Goal: Task Accomplishment & Management: Complete application form

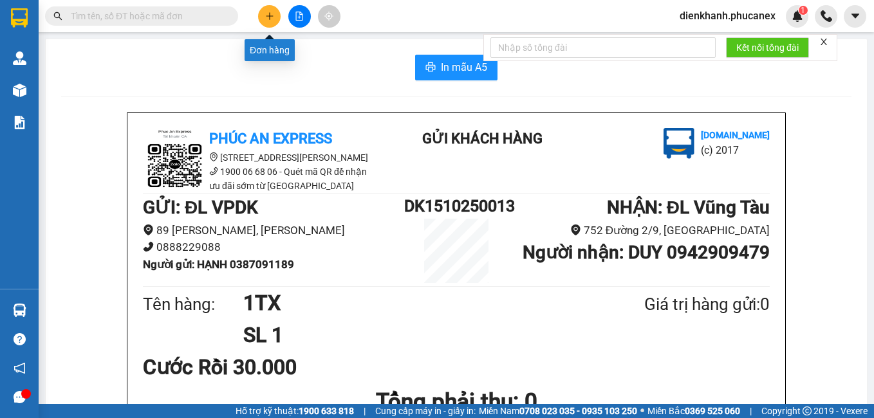
click at [276, 12] on button at bounding box center [269, 16] width 23 height 23
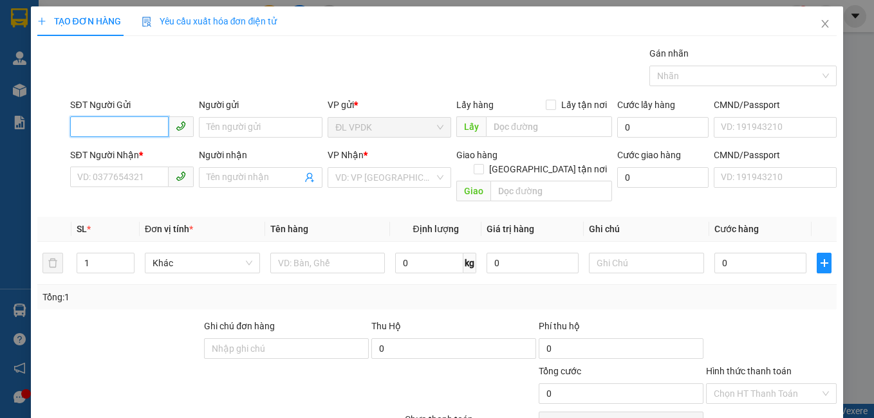
click at [155, 126] on input "SĐT Người Gửi" at bounding box center [119, 126] width 98 height 21
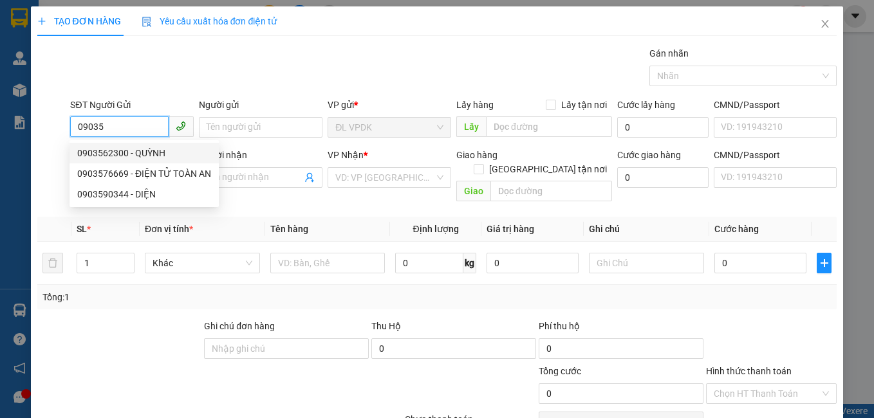
click at [115, 145] on div "0903562300 - QUỲNH" at bounding box center [144, 153] width 149 height 21
type input "0903562300"
type input "QUỲNH"
type input "0968848224"
type input "HOÀNG"
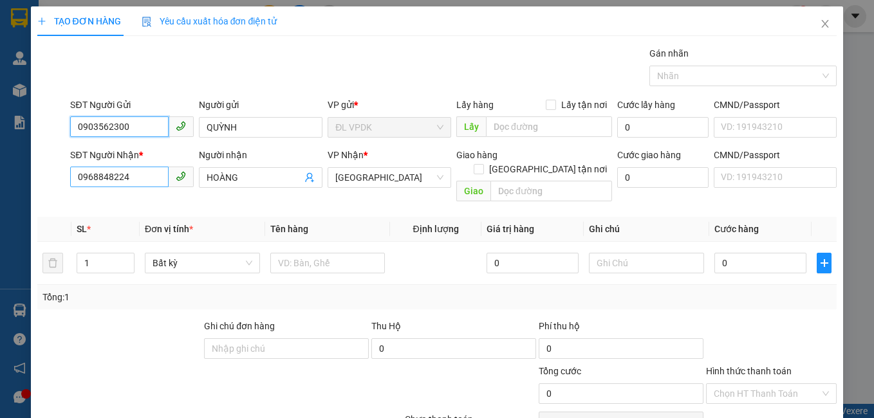
type input "0903562300"
click at [136, 183] on input "0968848224" at bounding box center [119, 177] width 98 height 21
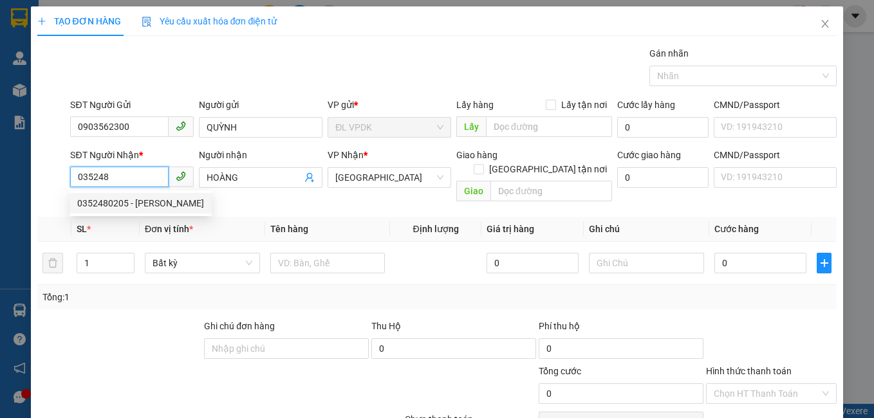
click at [113, 201] on div "0352480205 - [PERSON_NAME]" at bounding box center [140, 203] width 127 height 14
type input "0352480205"
type input "[PERSON_NAME]"
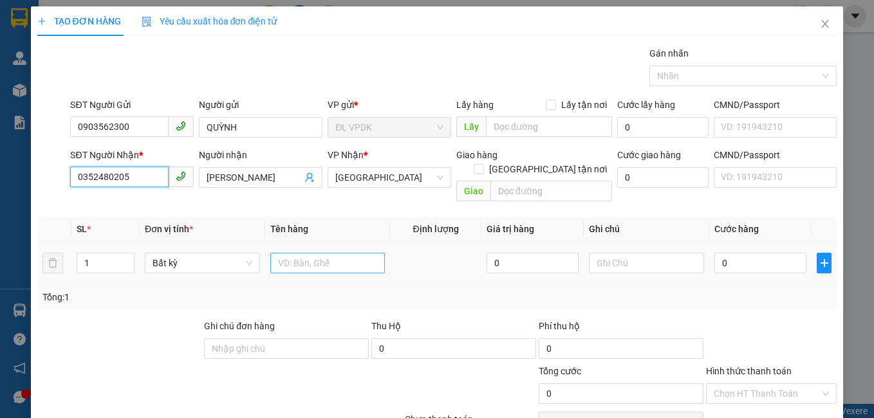
type input "0352480205"
click at [277, 254] on input "text" at bounding box center [327, 263] width 115 height 21
type input "1HS"
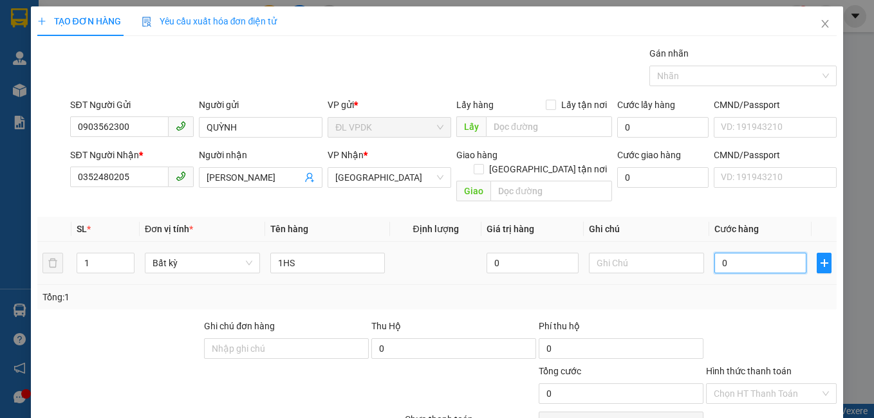
click at [715, 253] on input "0" at bounding box center [760, 263] width 92 height 21
type input "2"
type input "20"
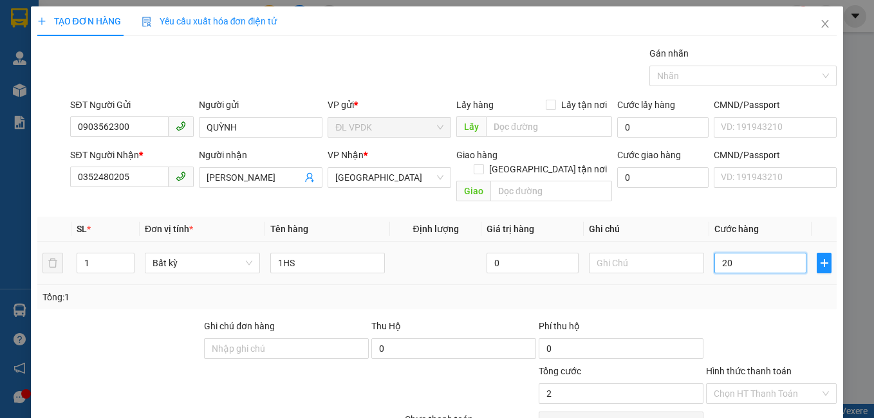
type input "20"
type input "20.000"
click at [761, 366] on label "Hình thức thanh toán" at bounding box center [749, 371] width 86 height 10
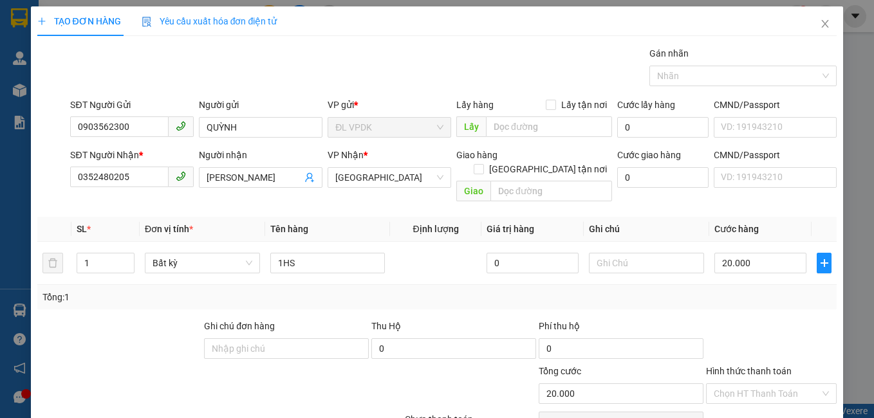
click at [761, 384] on input "Hình thức thanh toán" at bounding box center [767, 393] width 107 height 19
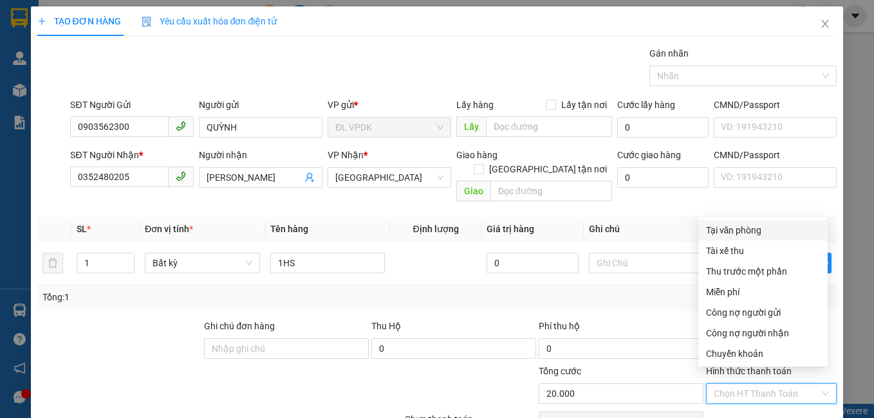
click at [753, 225] on div "Tại văn phòng" at bounding box center [763, 230] width 114 height 14
type input "0"
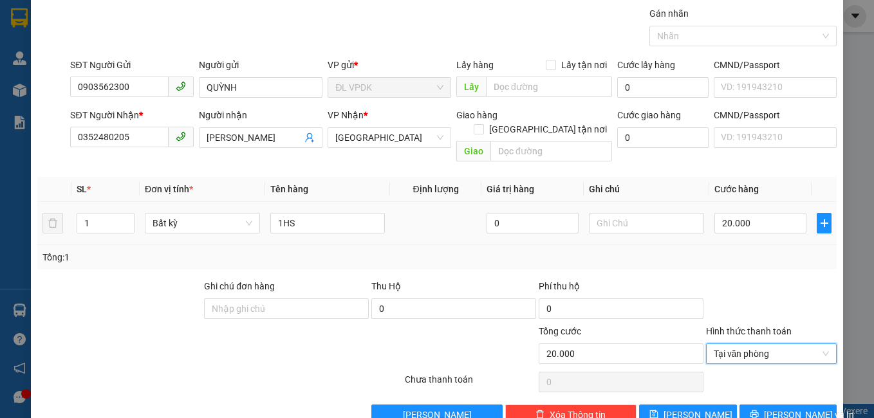
scroll to position [58, 0]
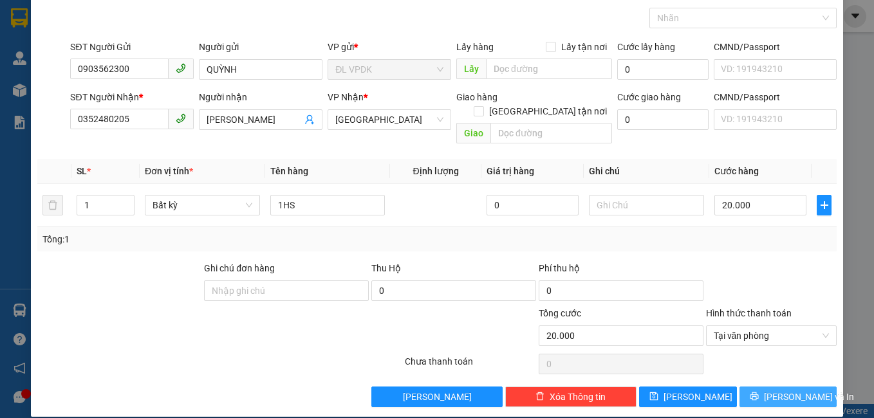
click at [774, 390] on span "[PERSON_NAME] và In" at bounding box center [809, 397] width 90 height 14
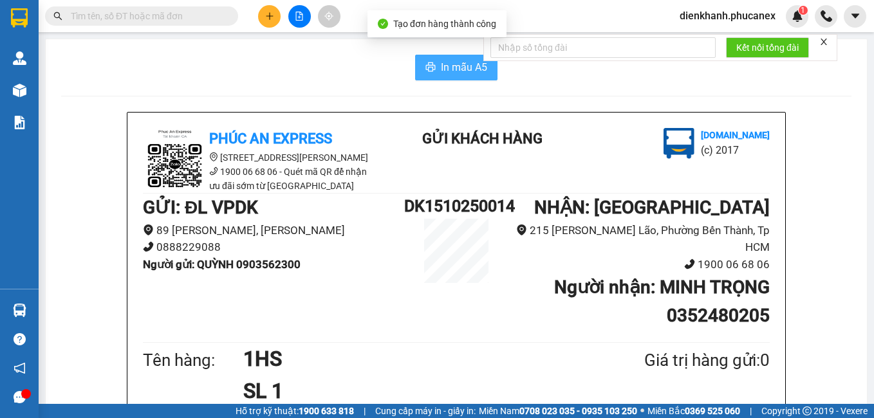
click at [452, 70] on span "In mẫu A5" at bounding box center [464, 67] width 46 height 16
click at [266, 22] on button at bounding box center [269, 16] width 23 height 23
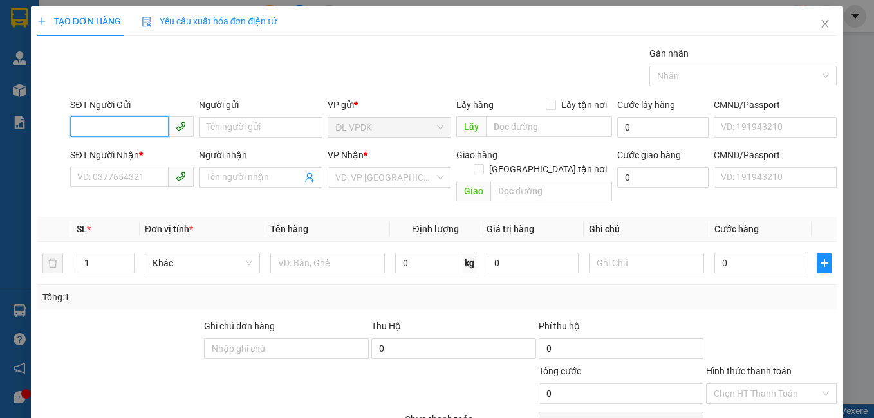
click at [158, 122] on input "SĐT Người Gửi" at bounding box center [119, 126] width 98 height 21
click at [103, 151] on div "0901931376 - HIẾU" at bounding box center [130, 153] width 107 height 14
type input "0901931376"
type input "HIẾU"
type input "0906640989"
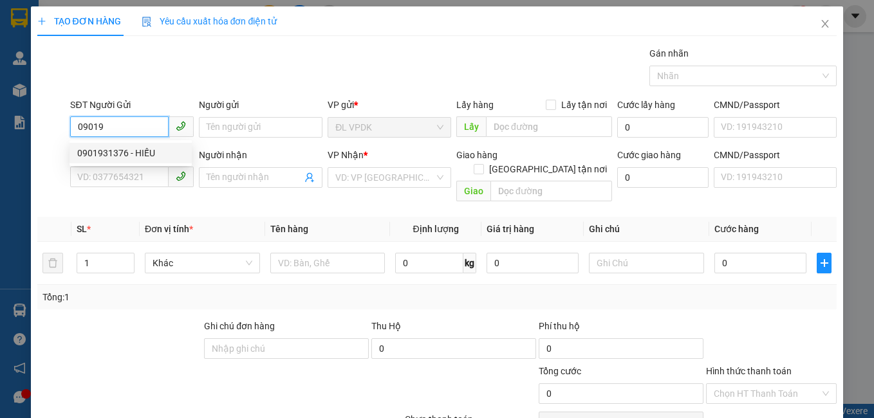
type input "[PERSON_NAME]"
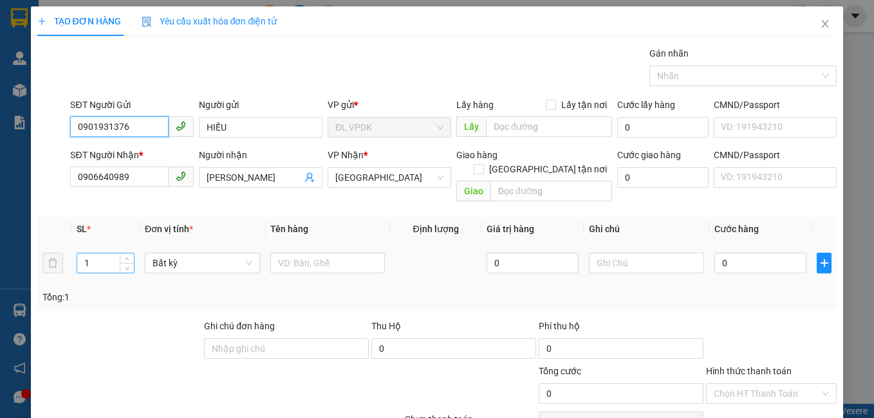
type input "0901931376"
click at [100, 254] on input "1" at bounding box center [105, 263] width 57 height 19
type input "15"
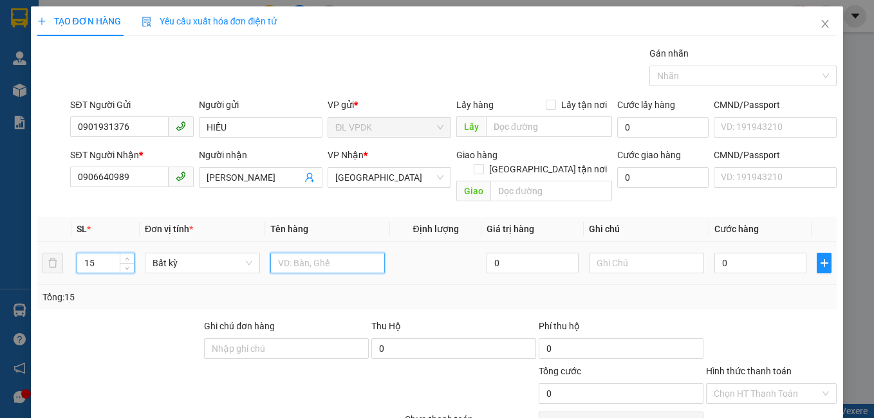
click at [274, 253] on input "text" at bounding box center [327, 263] width 115 height 21
type input "15 XÔ"
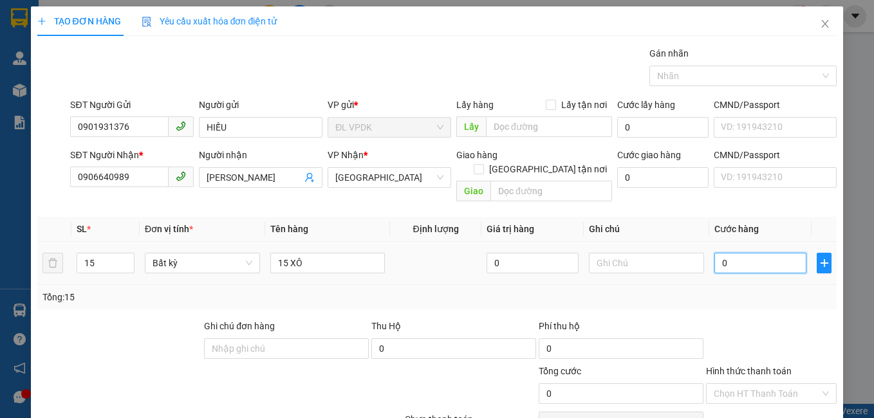
click at [714, 253] on input "0" at bounding box center [760, 263] width 92 height 21
type input "4"
type input "45"
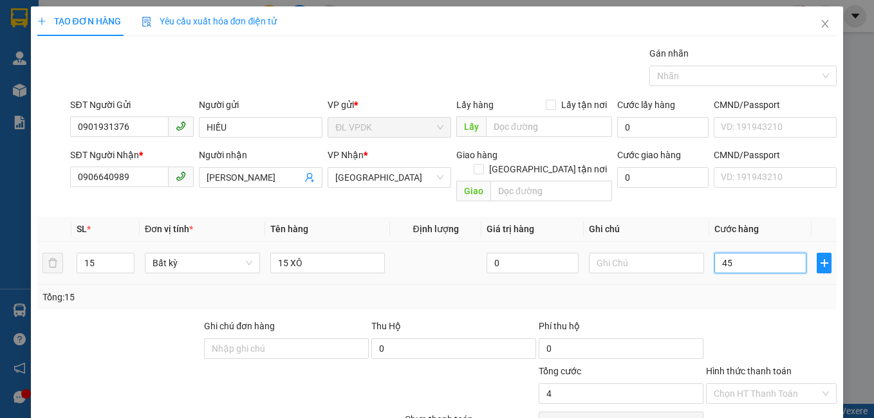
type input "45"
type input "450"
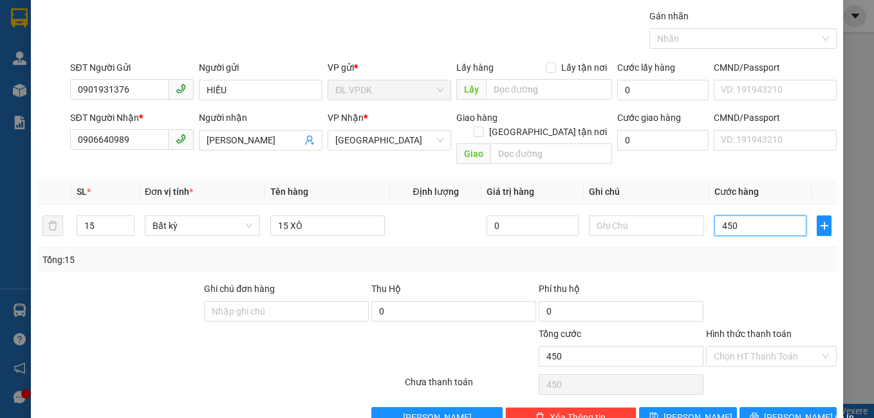
scroll to position [58, 0]
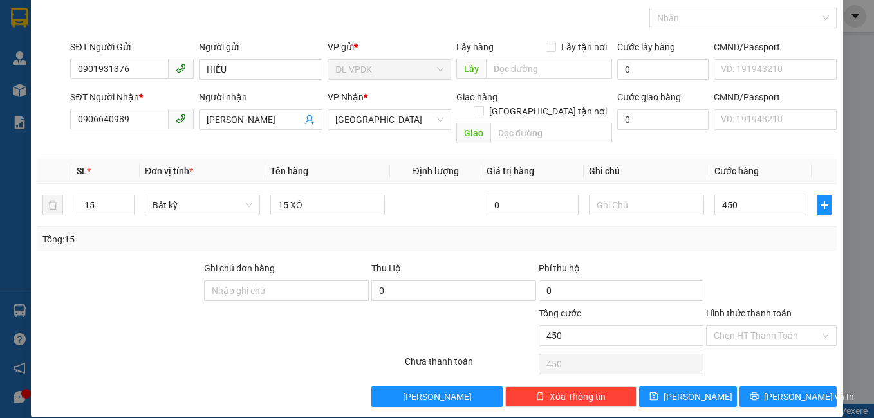
type input "450.000"
click at [757, 308] on label "Hình thức thanh toán" at bounding box center [749, 313] width 86 height 10
click at [757, 326] on input "Hình thức thanh toán" at bounding box center [767, 335] width 107 height 19
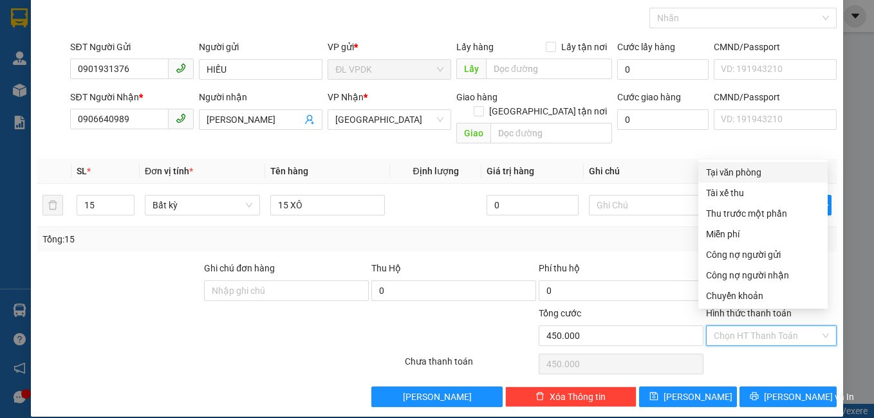
click at [743, 171] on div "Tại văn phòng" at bounding box center [763, 172] width 114 height 14
type input "0"
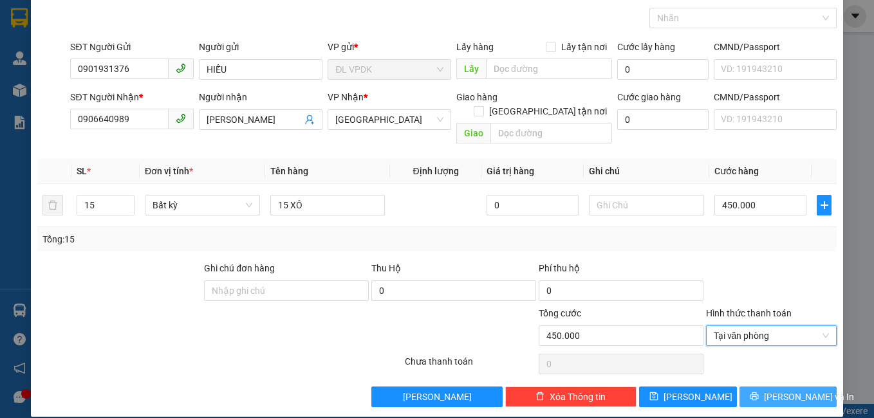
click at [786, 390] on span "[PERSON_NAME] và In" at bounding box center [809, 397] width 90 height 14
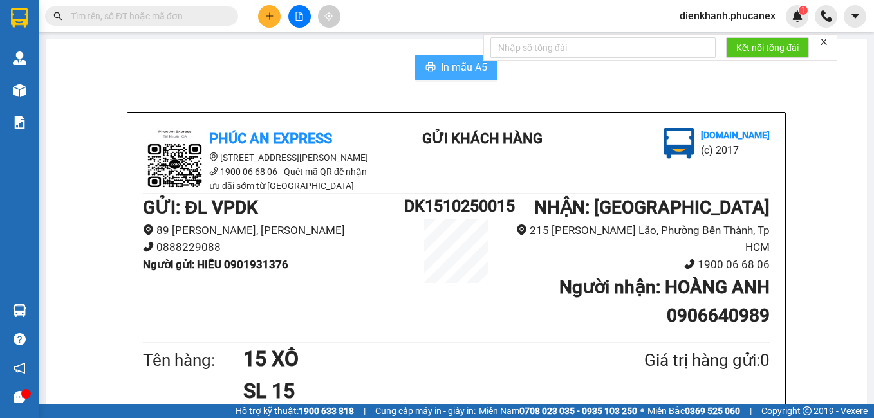
click at [467, 68] on span "In mẫu A5" at bounding box center [464, 67] width 46 height 16
click at [268, 15] on icon "plus" at bounding box center [269, 16] width 9 height 9
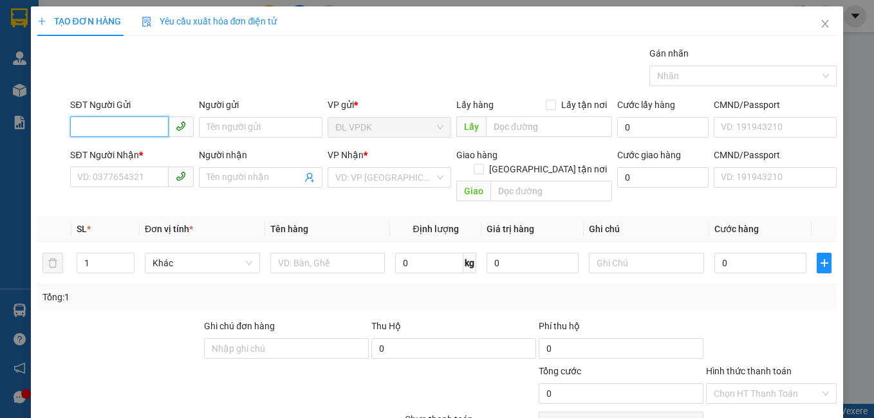
click at [131, 122] on input "SĐT Người Gửi" at bounding box center [119, 126] width 98 height 21
click at [113, 155] on div "0935411689 - VÂN" at bounding box center [130, 153] width 107 height 14
type input "0935411689"
type input "VÂN"
type input "0374823506"
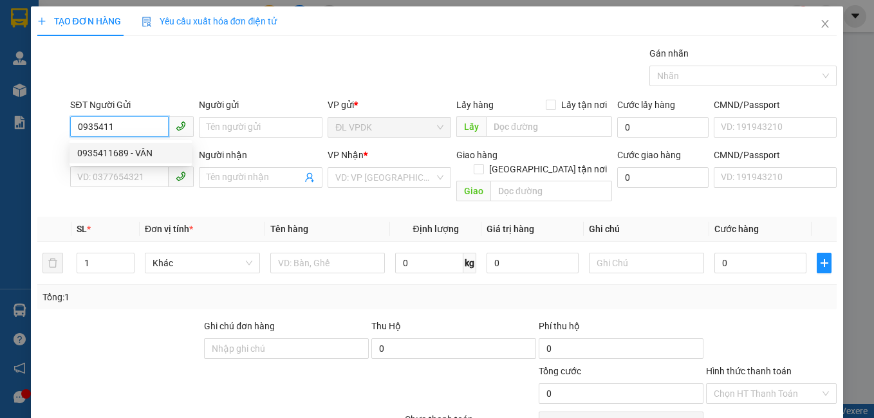
type input "[PERSON_NAME]"
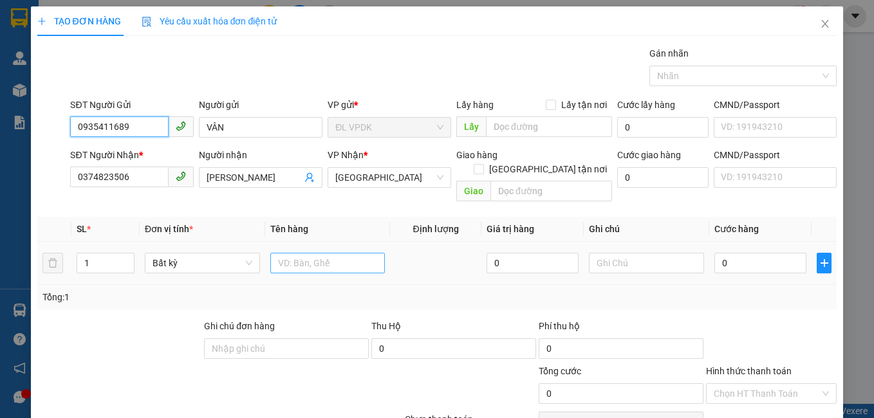
type input "0935411689"
click at [315, 255] on input "text" at bounding box center [327, 263] width 115 height 21
type input "1KTX"
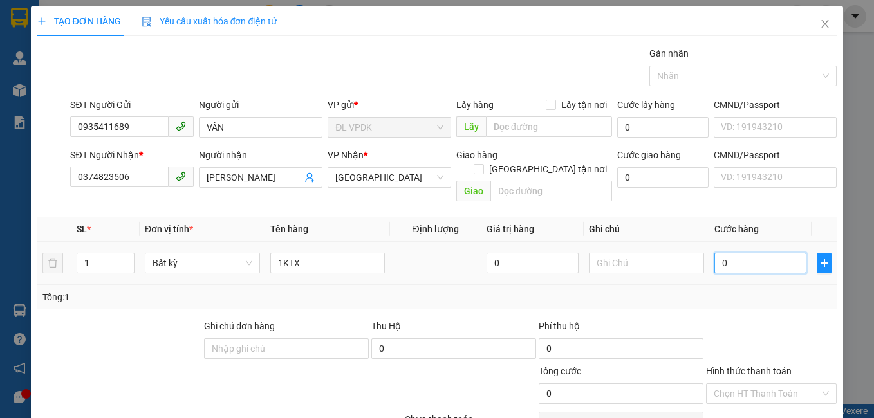
click at [714, 253] on input "0" at bounding box center [760, 263] width 92 height 21
type input "4"
type input "40"
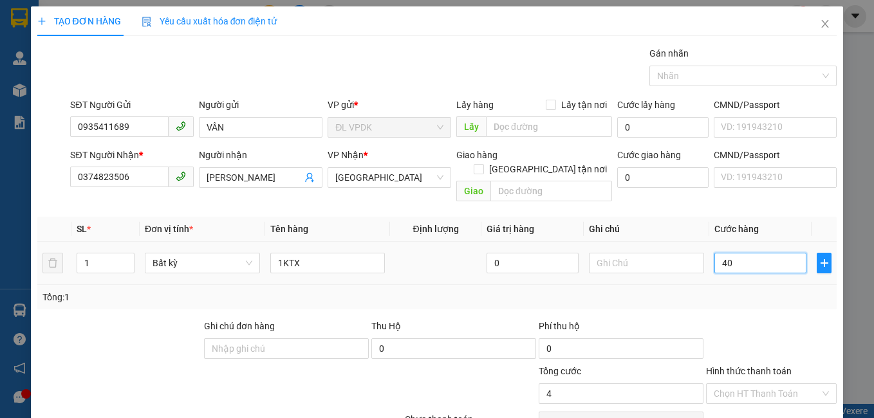
type input "40"
type input "40.000"
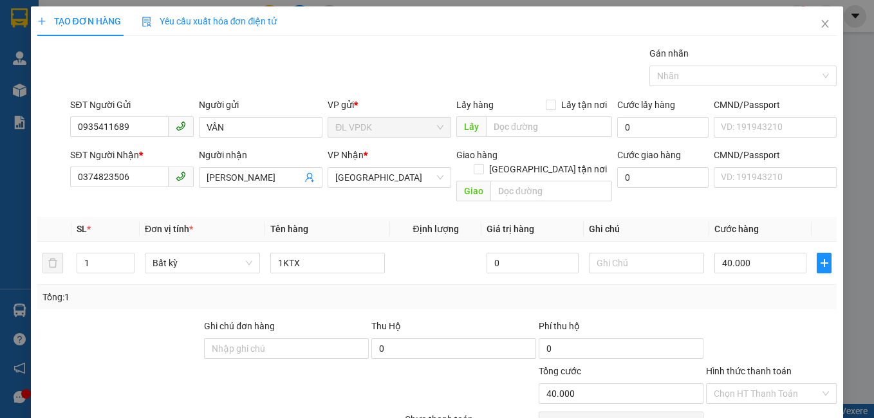
click at [749, 366] on label "Hình thức thanh toán" at bounding box center [749, 371] width 86 height 10
click at [749, 384] on input "Hình thức thanh toán" at bounding box center [767, 393] width 107 height 19
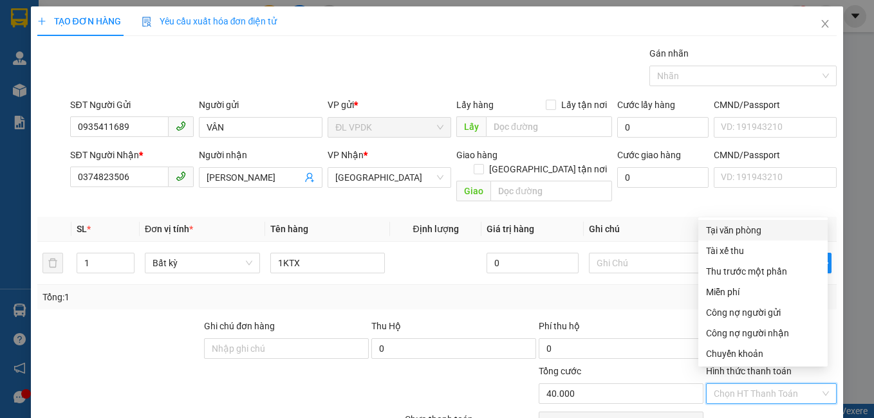
click at [732, 234] on div "Tại văn phòng" at bounding box center [763, 230] width 114 height 14
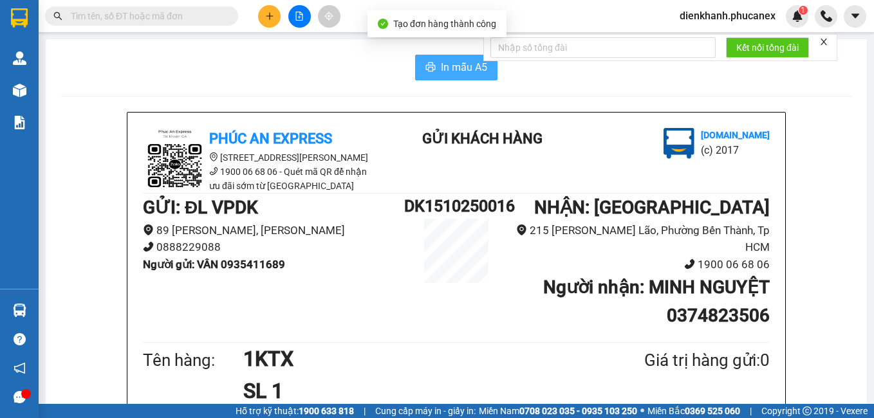
click at [447, 72] on span "In mẫu A5" at bounding box center [464, 67] width 46 height 16
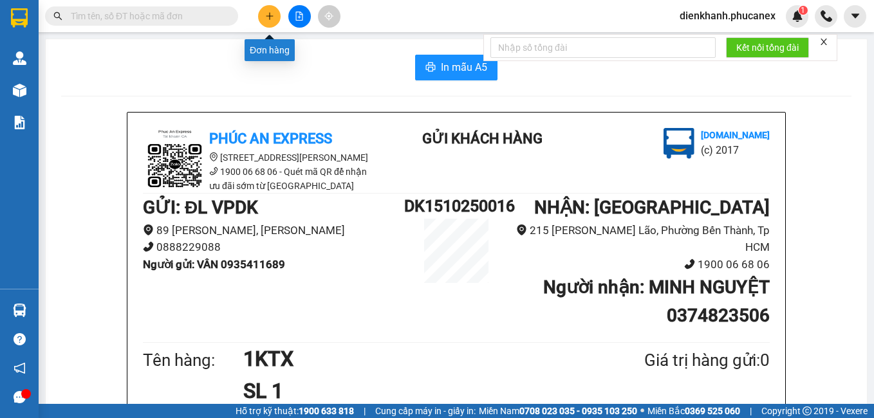
click at [264, 14] on button at bounding box center [269, 16] width 23 height 23
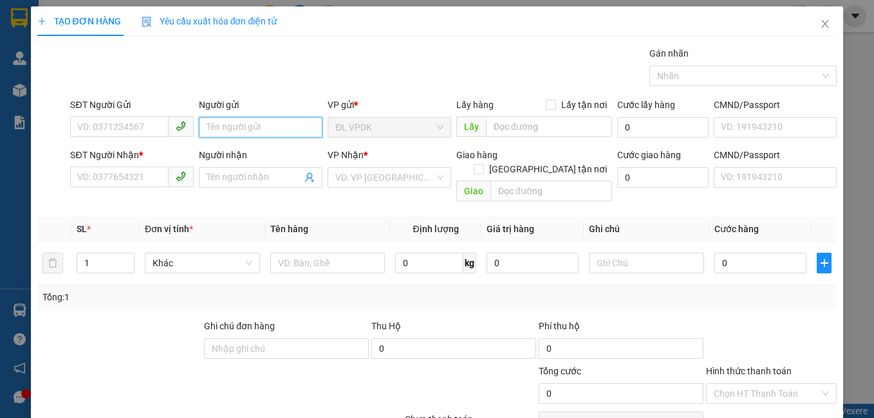
click at [227, 133] on input "Người gửi" at bounding box center [261, 127] width 124 height 21
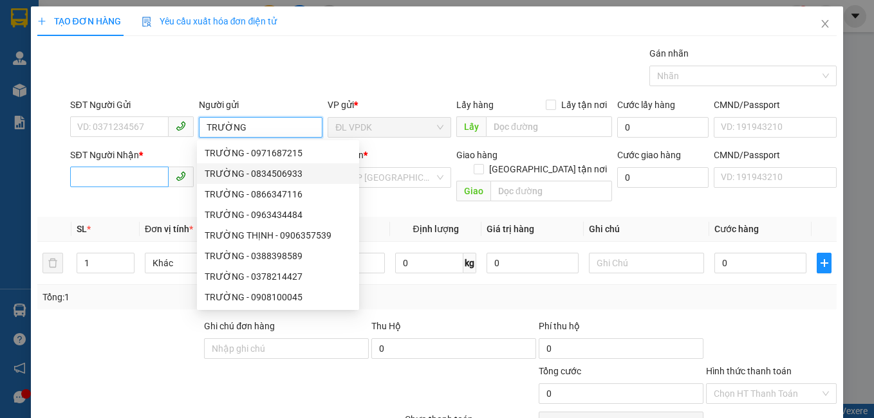
type input "TRƯỜNG"
click at [134, 182] on input "SĐT Người Nhận *" at bounding box center [119, 177] width 98 height 21
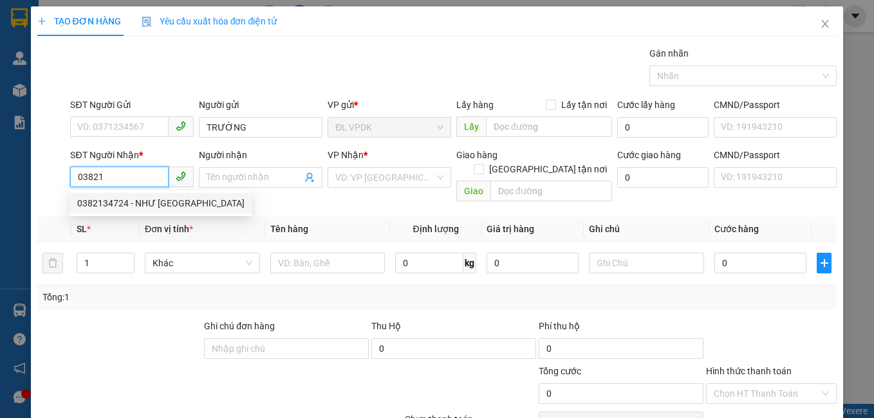
click at [109, 205] on div "0382134724 - NHƯ [GEOGRAPHIC_DATA]" at bounding box center [160, 203] width 167 height 14
type input "0382134724"
type input "NHƯ Ý"
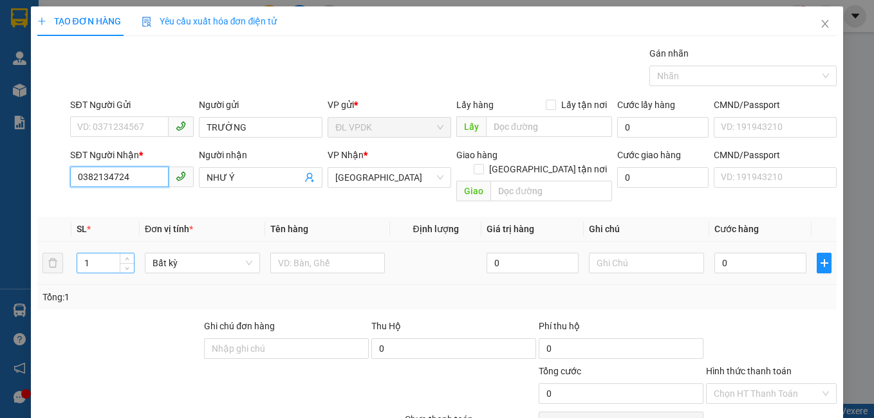
type input "0382134724"
click at [95, 254] on input "1" at bounding box center [105, 263] width 57 height 19
type input "2"
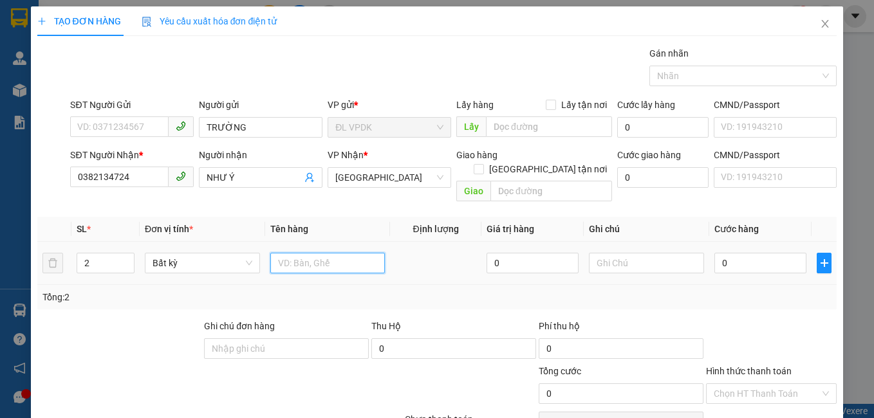
click at [302, 253] on input "text" at bounding box center [327, 263] width 115 height 21
type input "2"
type input "1K+1TG"
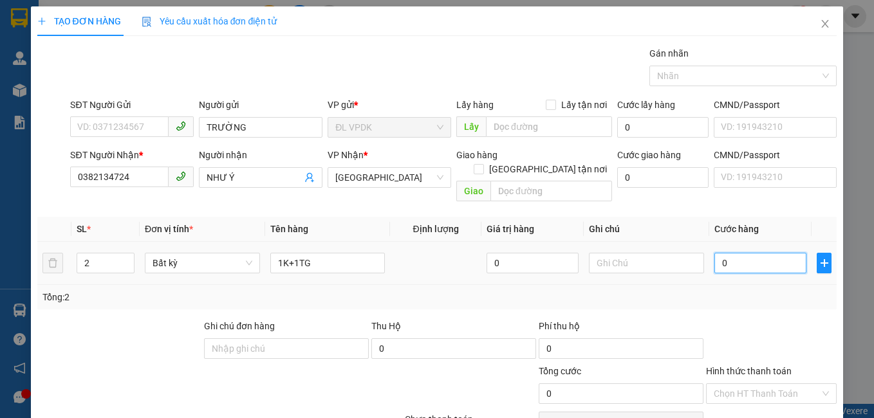
click at [714, 253] on input "0" at bounding box center [760, 263] width 92 height 21
type input "7"
type input "70"
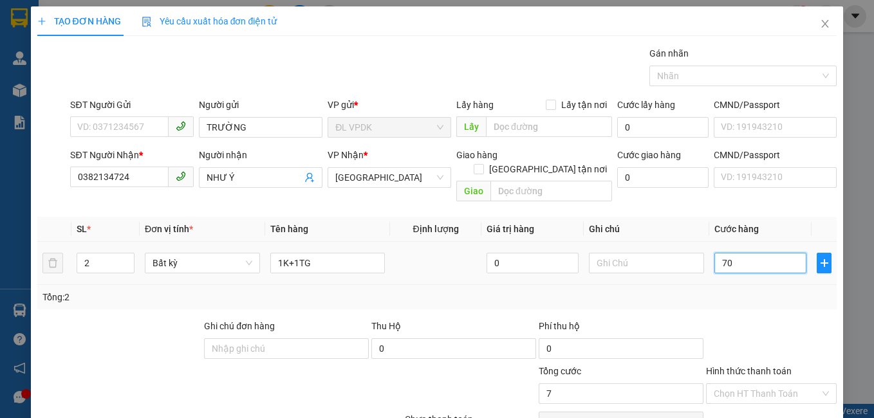
type input "70"
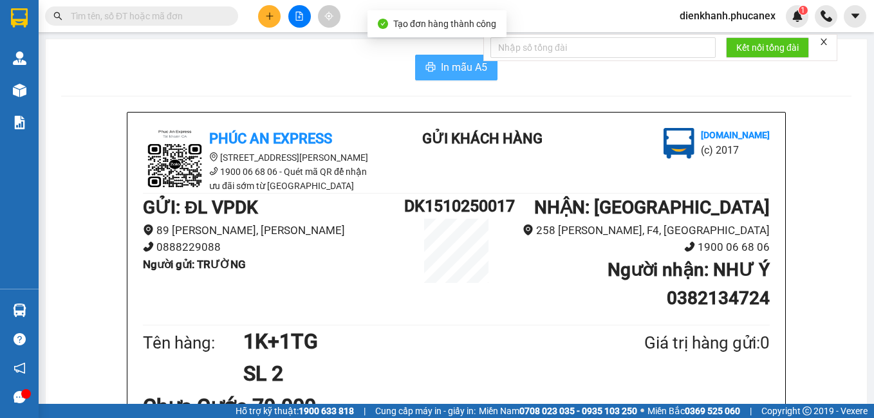
click at [455, 73] on span "In mẫu A5" at bounding box center [464, 67] width 46 height 16
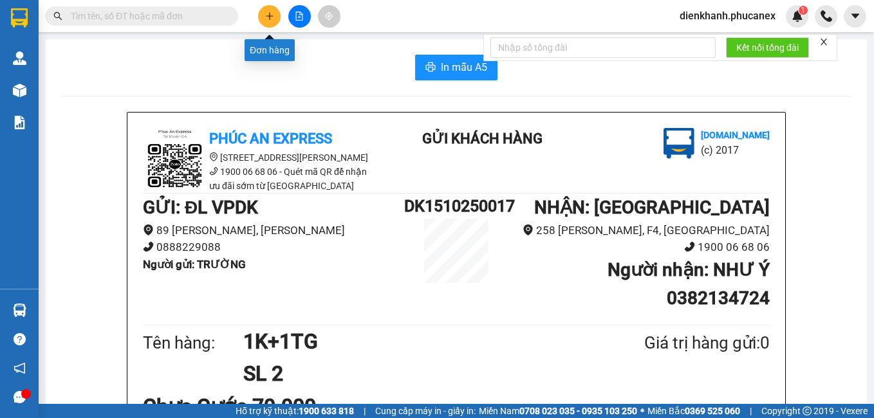
click at [269, 19] on icon "plus" at bounding box center [269, 16] width 9 height 9
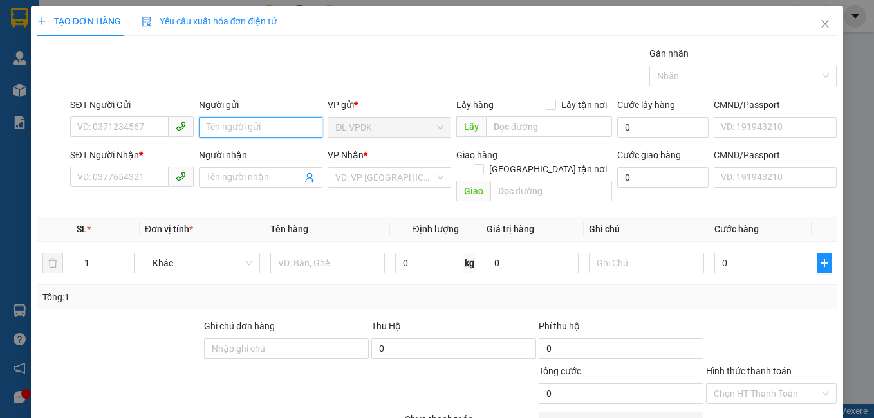
click at [221, 127] on input "Người gửi" at bounding box center [261, 127] width 124 height 21
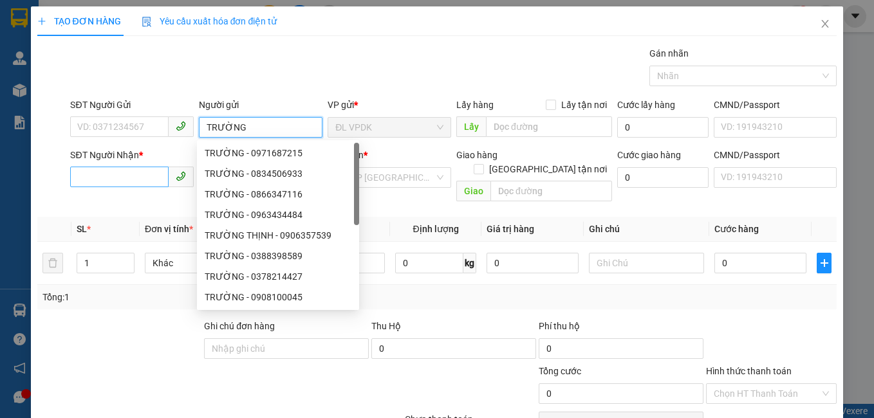
type input "TRƯỜNG"
click at [124, 173] on input "SĐT Người Nhận *" at bounding box center [119, 177] width 98 height 21
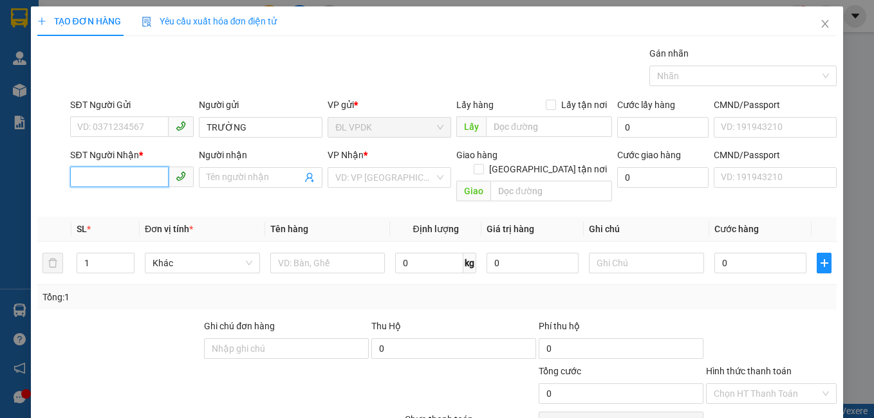
click at [122, 173] on input "SĐT Người Nhận *" at bounding box center [119, 177] width 98 height 21
click at [114, 196] on div "0768611898 - BẢO" at bounding box center [130, 203] width 107 height 14
type input "0768611898"
type input "BẢO"
type input "0768611898"
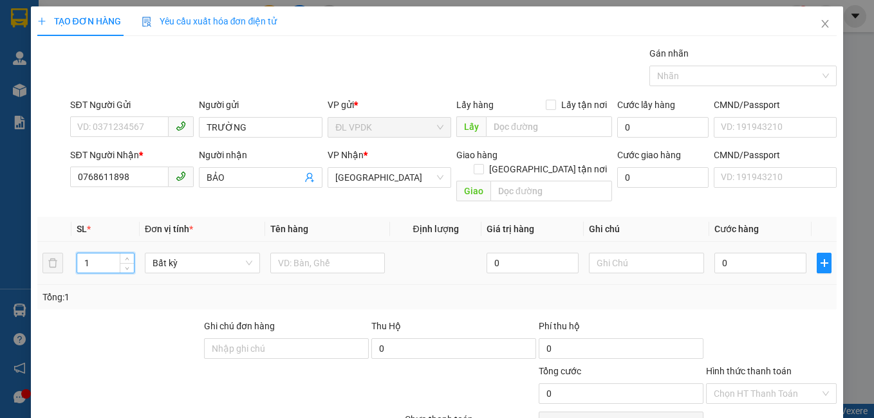
click at [109, 254] on input "1" at bounding box center [105, 263] width 57 height 19
click at [283, 253] on input "text" at bounding box center [327, 263] width 115 height 21
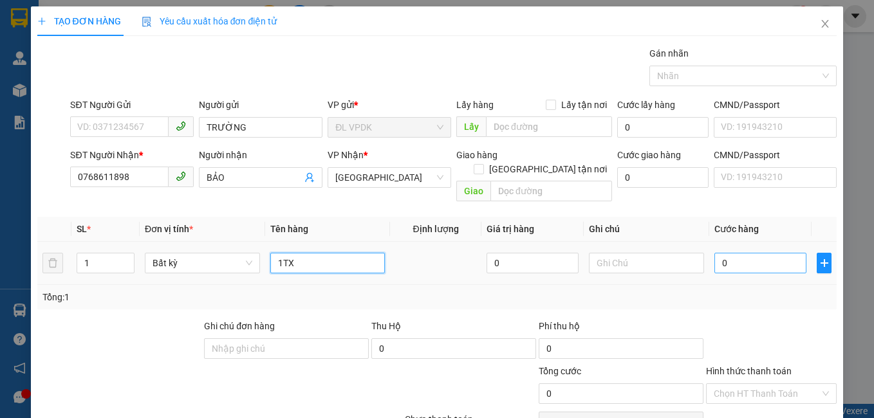
type input "1TX"
click at [718, 253] on input "0" at bounding box center [760, 263] width 92 height 21
type input "4"
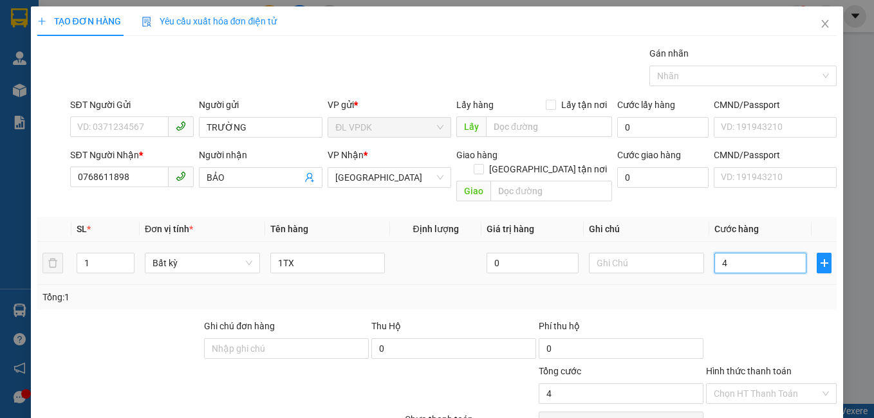
type input "40"
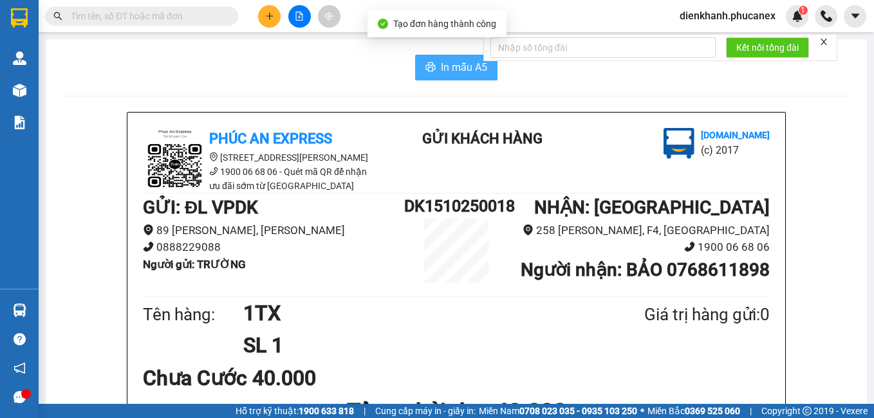
click at [467, 64] on span "In mẫu A5" at bounding box center [464, 67] width 46 height 16
